Goal: Subscribe to service/newsletter

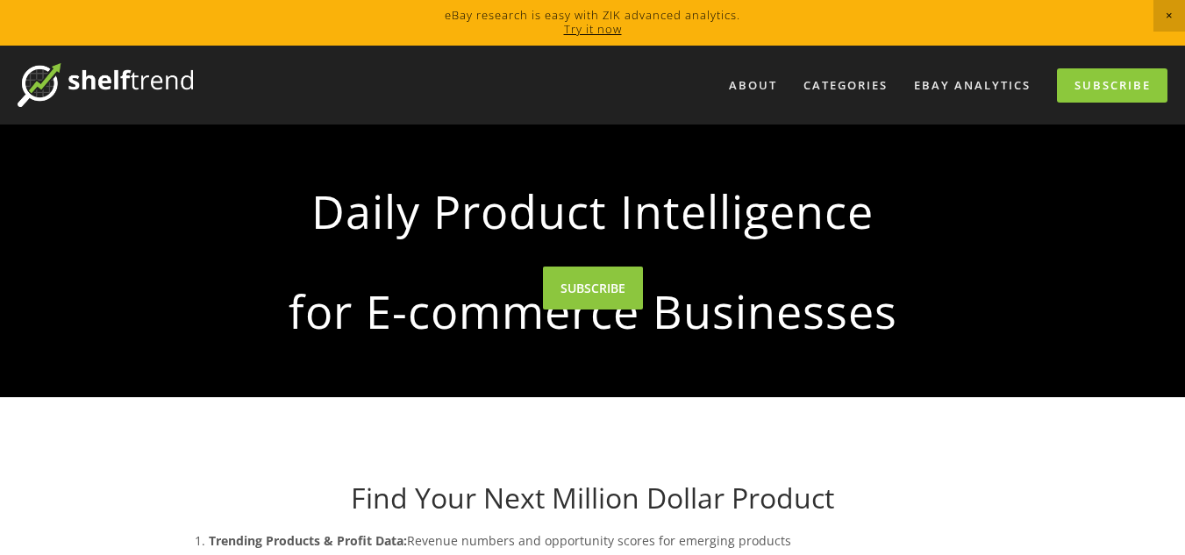
click at [540, 268] on div "Daily Product Intelligence for E-commerce Businesses" at bounding box center [593, 261] width 839 height 273
click at [560, 290] on link "SUBSCRIBE" at bounding box center [593, 288] width 100 height 43
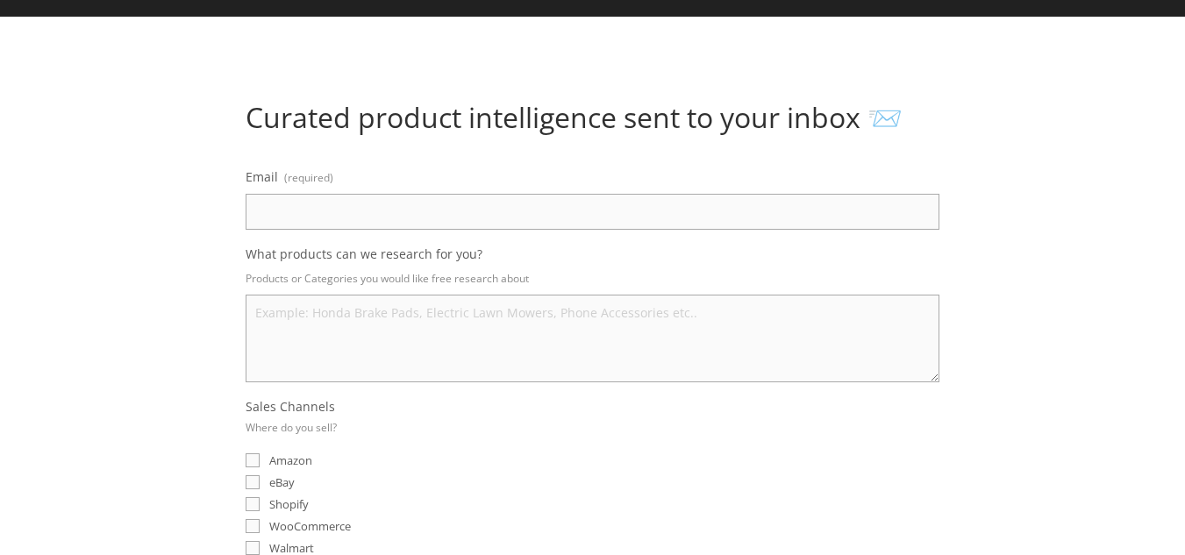
scroll to position [88, 0]
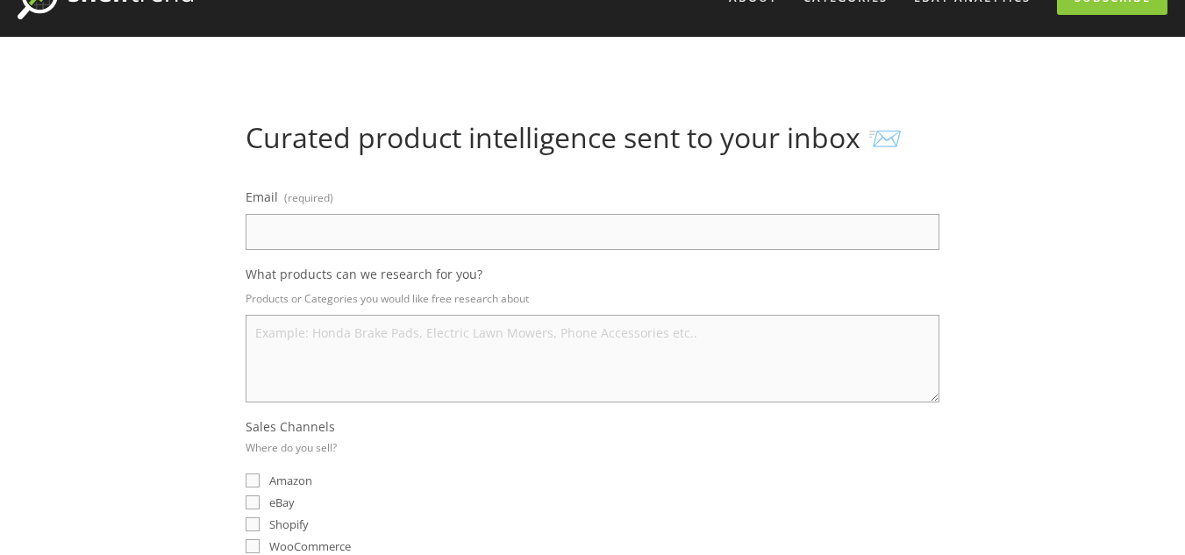
click at [557, 236] on input "Email (required)" at bounding box center [593, 232] width 694 height 36
type input "[EMAIL_ADDRESS][DOMAIN_NAME]"
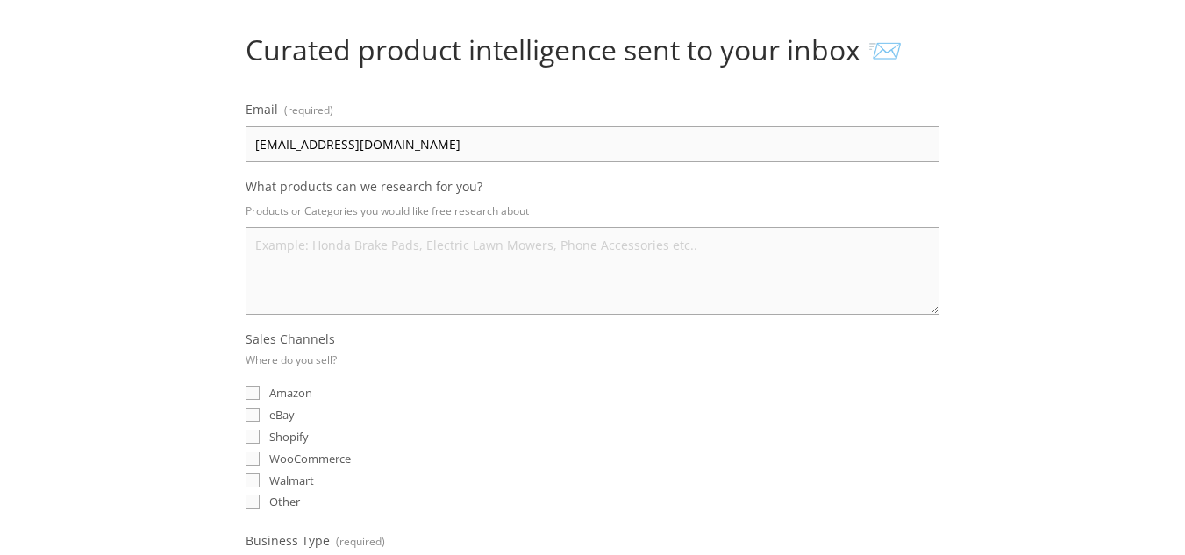
click at [254, 413] on input "eBay" at bounding box center [253, 415] width 14 height 14
checkbox input "true"
click at [257, 376] on legend "Sales Channels Where do you sell?" at bounding box center [291, 355] width 91 height 49
click at [253, 387] on input "Amazon" at bounding box center [253, 393] width 14 height 14
checkbox input "true"
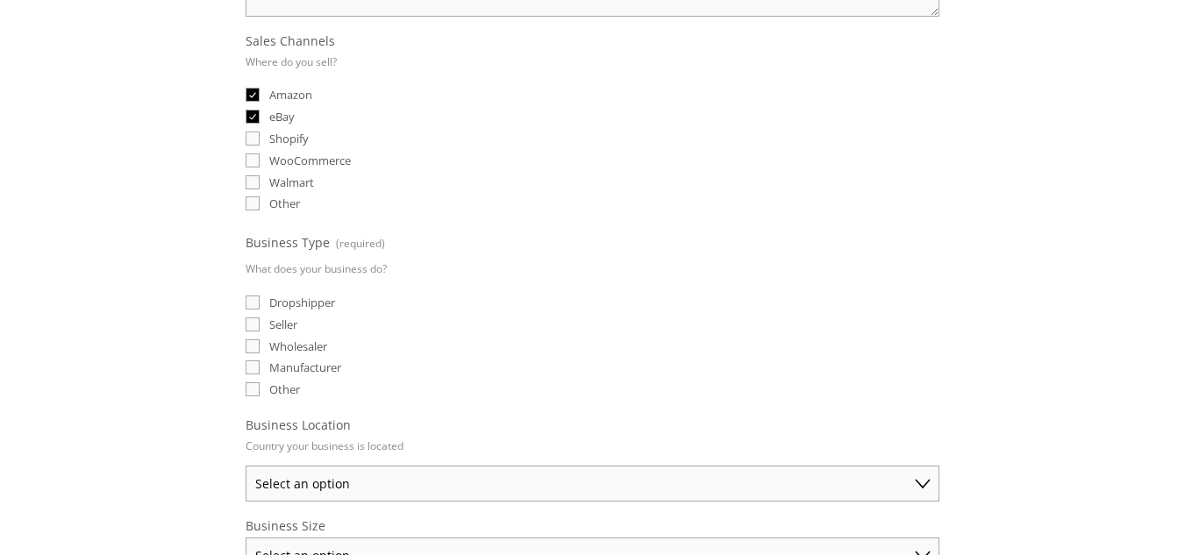
scroll to position [614, 0]
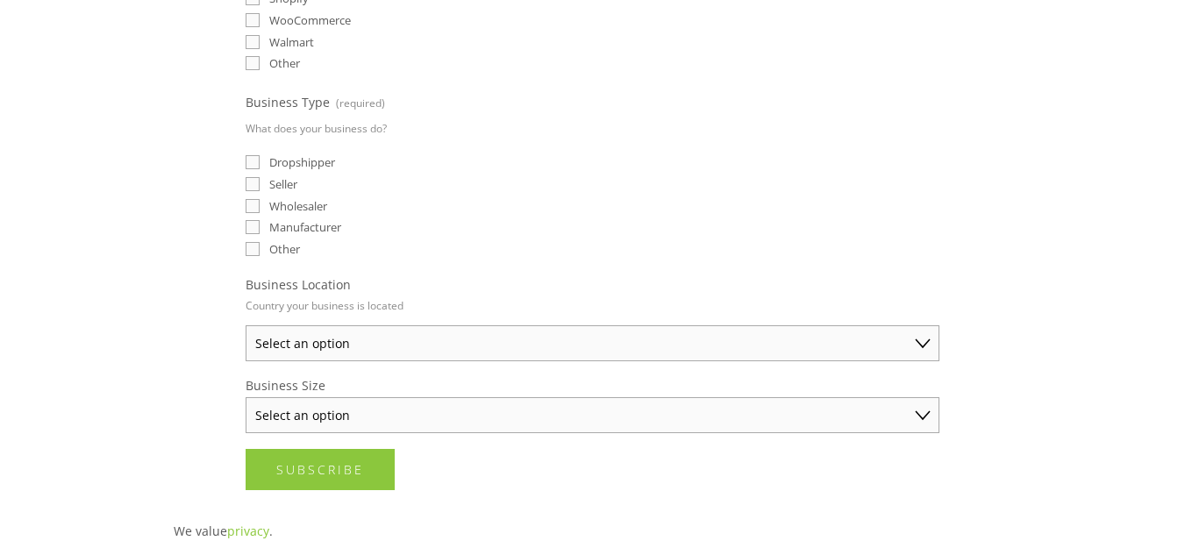
click at [326, 350] on select "Select an option [GEOGRAPHIC_DATA] [GEOGRAPHIC_DATA] [GEOGRAPHIC_DATA] [GEOGRAP…" at bounding box center [593, 344] width 694 height 36
select select "[GEOGRAPHIC_DATA]"
click at [246, 326] on select "Select an option [GEOGRAPHIC_DATA] [GEOGRAPHIC_DATA] [GEOGRAPHIC_DATA] [GEOGRAP…" at bounding box center [593, 344] width 694 height 36
click at [439, 416] on select "Select an option Solo Merchant (under $50K annual sales) Small Business ($50K -…" at bounding box center [593, 415] width 694 height 36
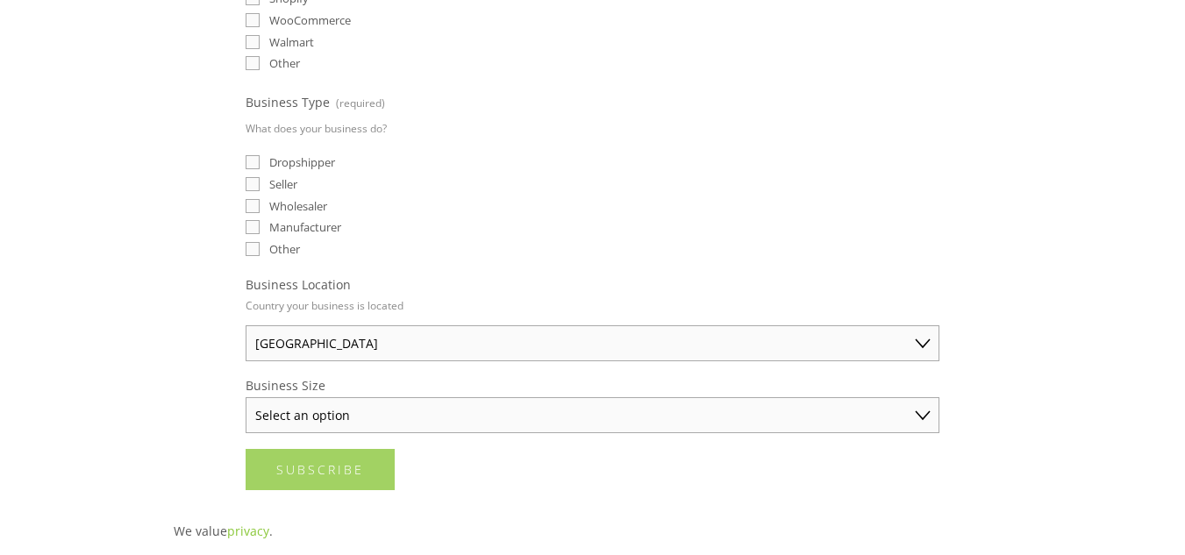
click at [341, 471] on span "Subscribe" at bounding box center [320, 470] width 88 height 17
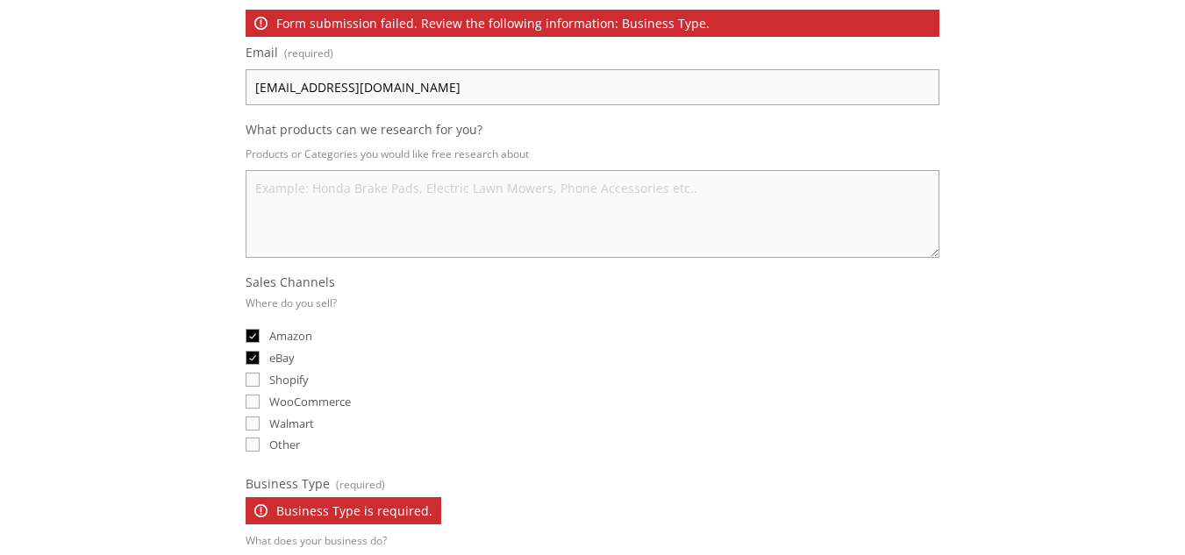
scroll to position [526, 0]
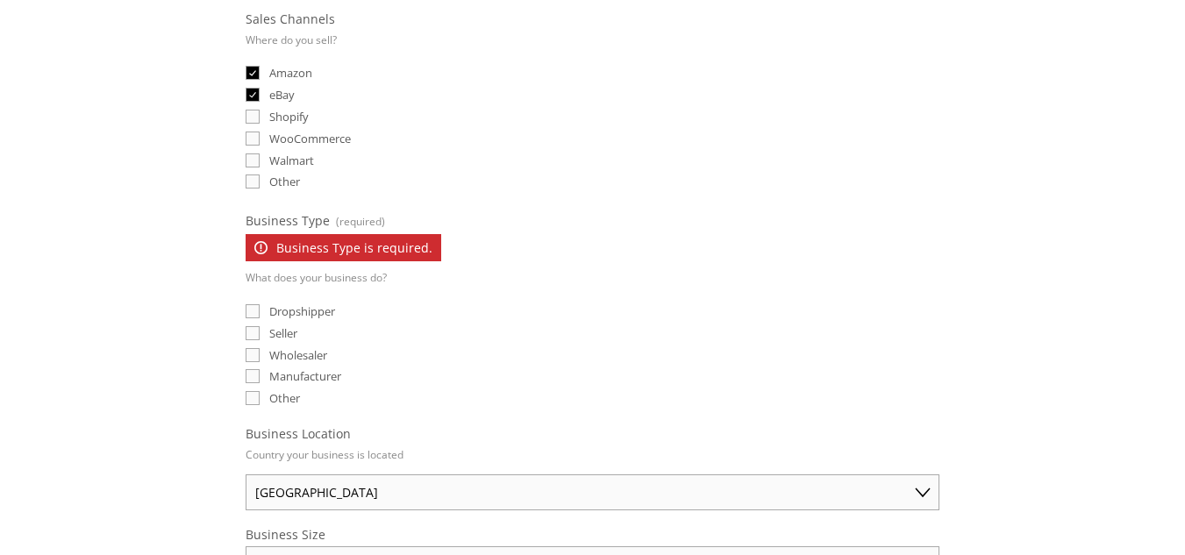
click at [257, 310] on input "Dropshipper" at bounding box center [253, 311] width 14 height 14
checkbox input "true"
click at [255, 404] on input "Other" at bounding box center [253, 398] width 14 height 14
checkbox input "true"
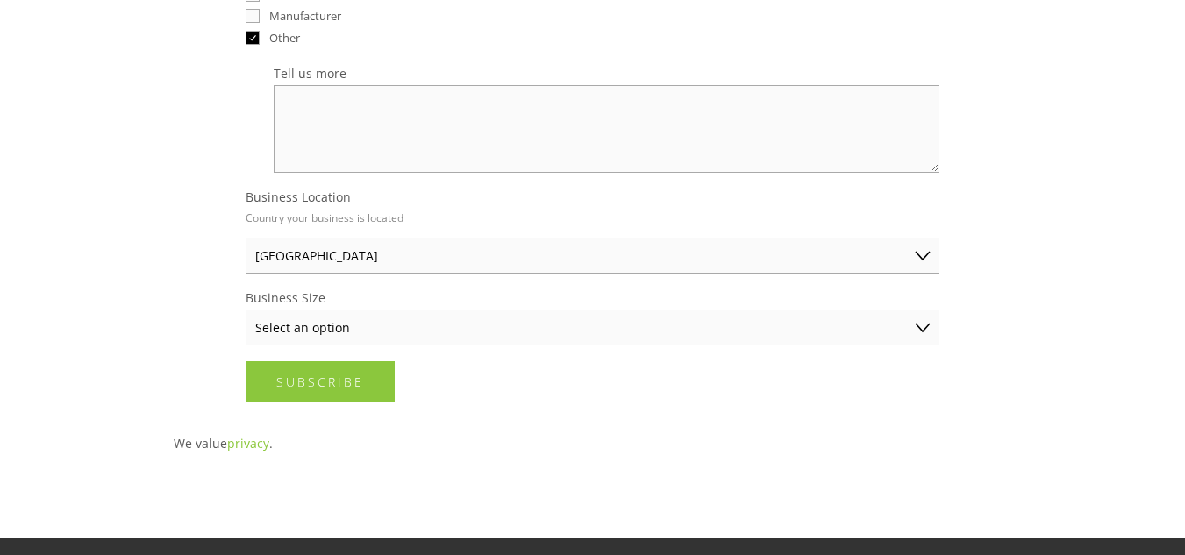
scroll to position [965, 0]
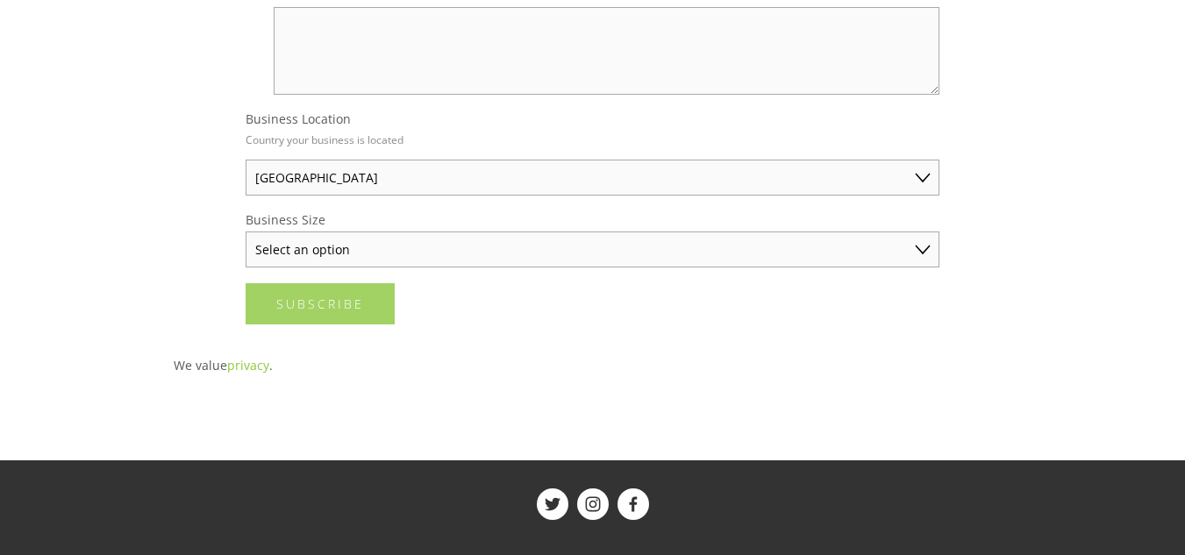
click at [337, 316] on button "Subscribe Subscribe" at bounding box center [320, 303] width 149 height 41
